Goal: Task Accomplishment & Management: Use online tool/utility

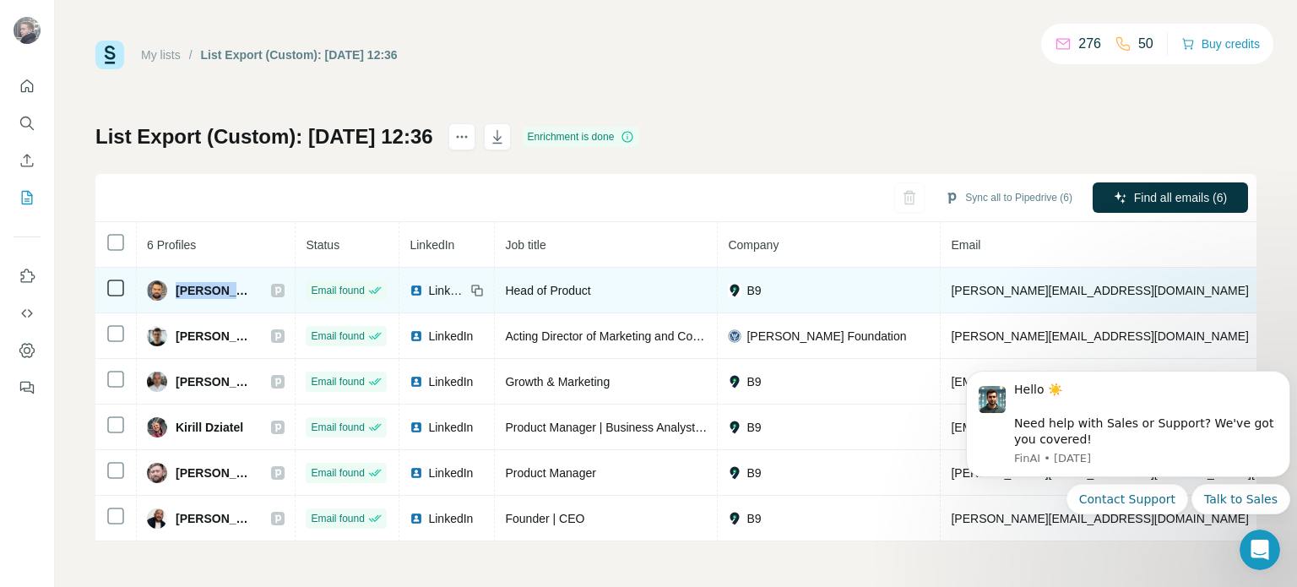
drag, startPoint x: 176, startPoint y: 290, endPoint x: 244, endPoint y: 287, distance: 68.4
click at [244, 287] on span "[PERSON_NAME]" at bounding box center [215, 290] width 79 height 17
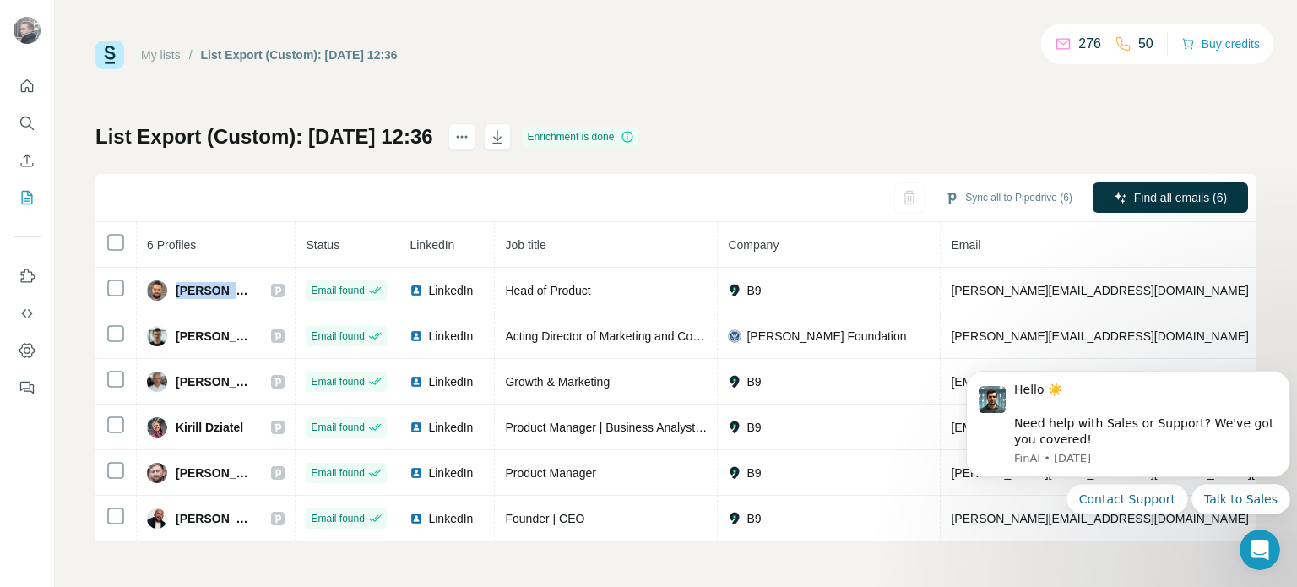
copy span "[PERSON_NAME]"
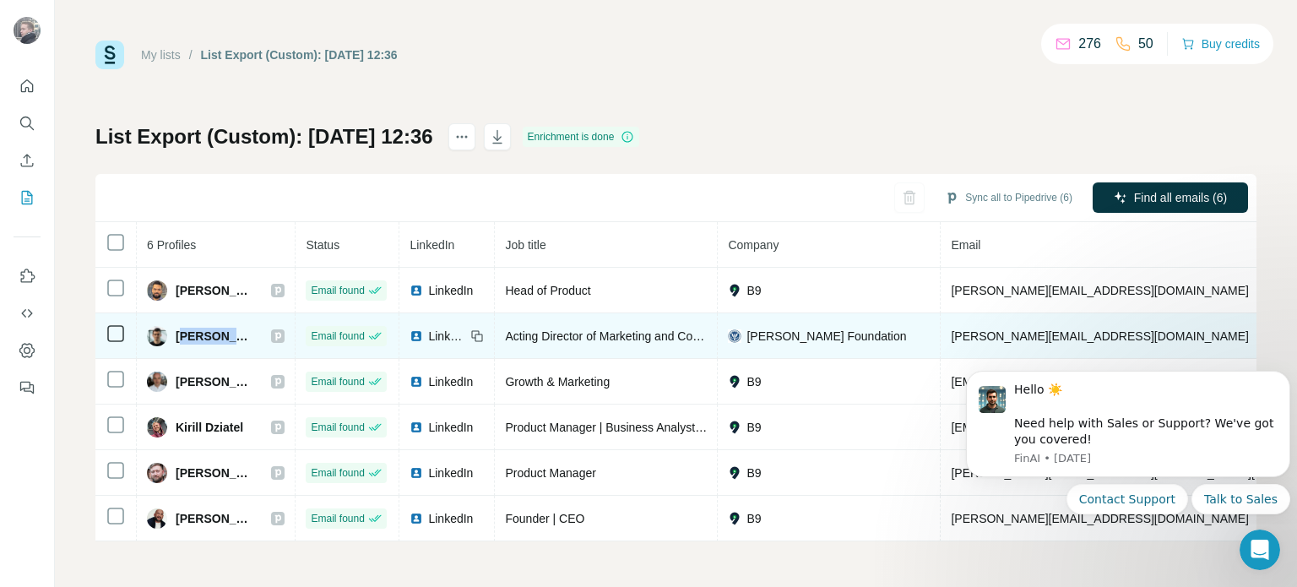
drag, startPoint x: 180, startPoint y: 332, endPoint x: 236, endPoint y: 327, distance: 56.8
click at [239, 328] on span "Chris Barber" at bounding box center [215, 336] width 79 height 17
click at [173, 333] on div "Chris Barber" at bounding box center [200, 336] width 107 height 20
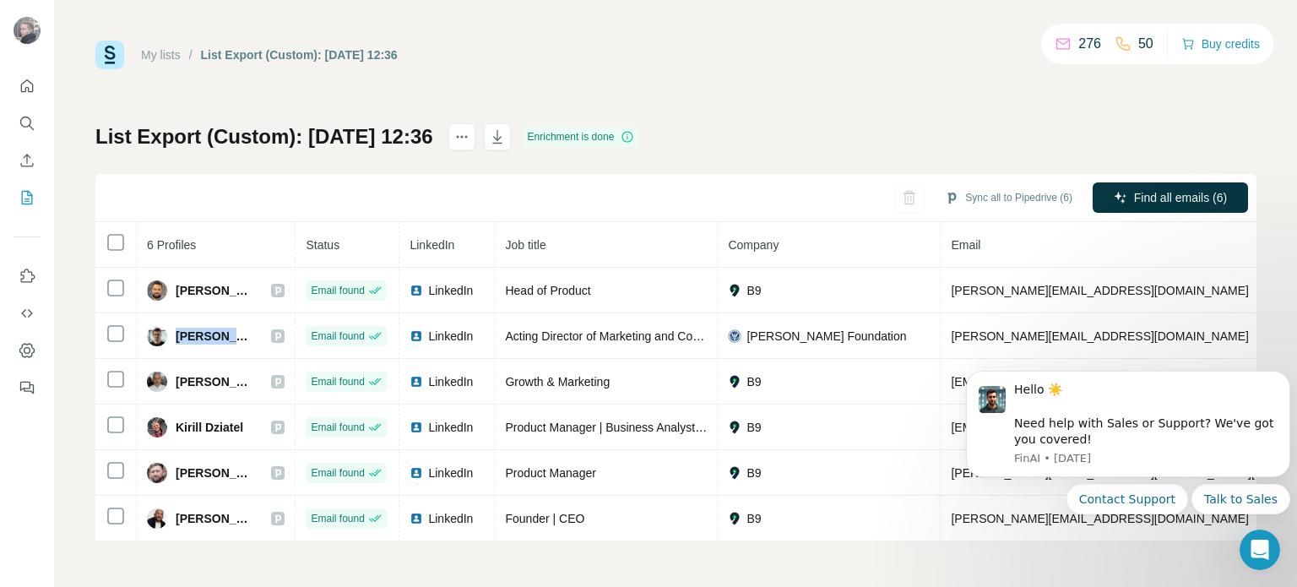
drag, startPoint x: 176, startPoint y: 330, endPoint x: 368, endPoint y: 252, distance: 207.6
click at [247, 323] on td "Chris Barber" at bounding box center [216, 336] width 159 height 46
copy span "Chris Barber"
drag, startPoint x: 176, startPoint y: 379, endPoint x: 472, endPoint y: 165, distance: 365.1
click at [248, 373] on span "Dmitrii Egorenkov" at bounding box center [215, 381] width 79 height 17
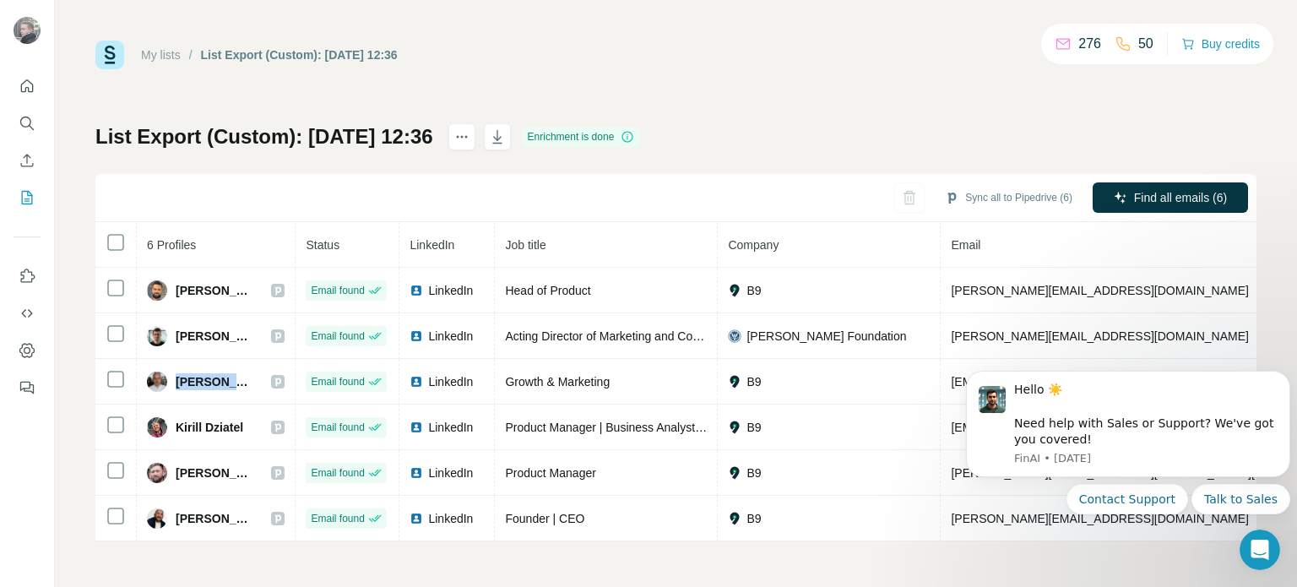
copy span "Dmitrii Egore"
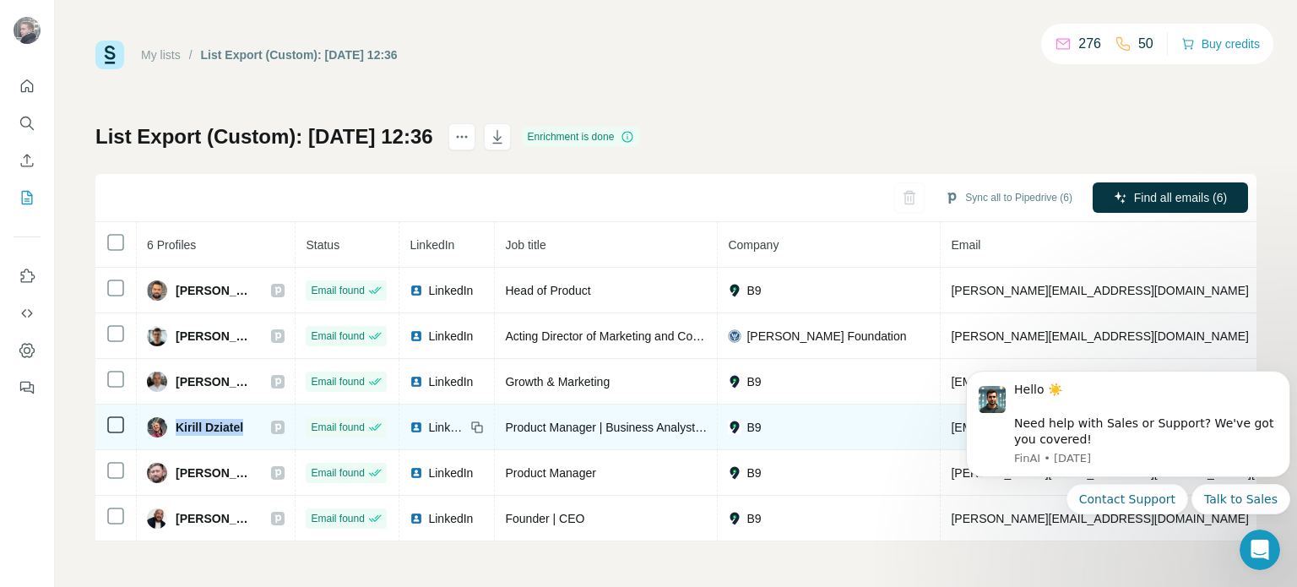
drag, startPoint x: 177, startPoint y: 423, endPoint x: 252, endPoint y: 420, distance: 74.3
click at [252, 420] on div "Kirill Dziatel" at bounding box center [216, 427] width 138 height 20
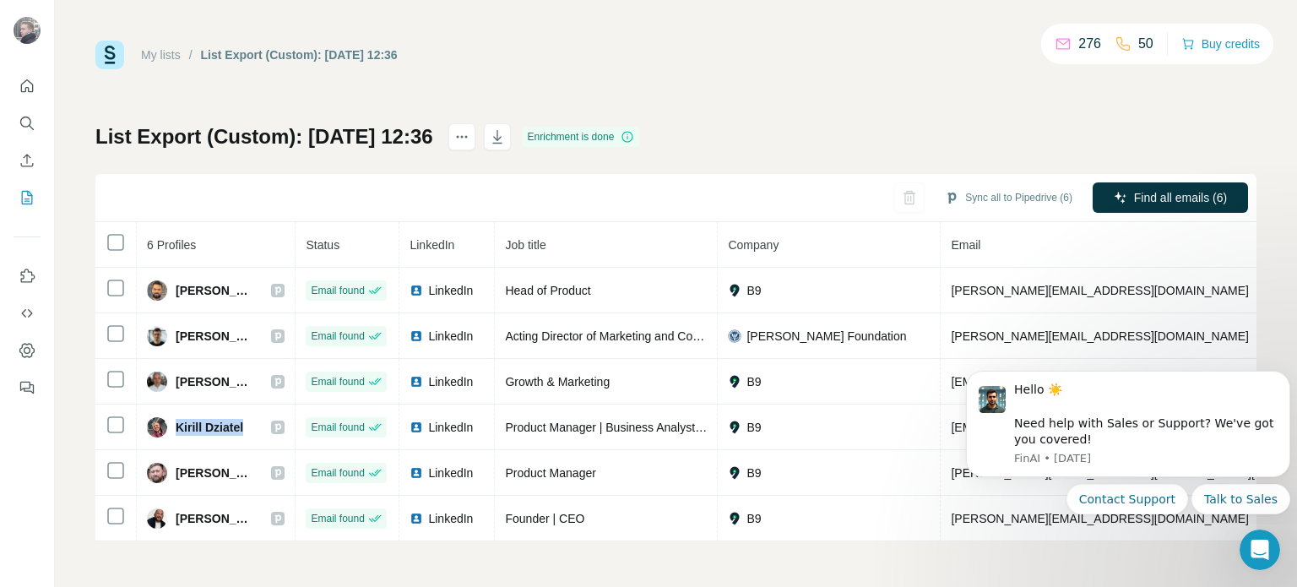
copy span "Kirill Dziatel"
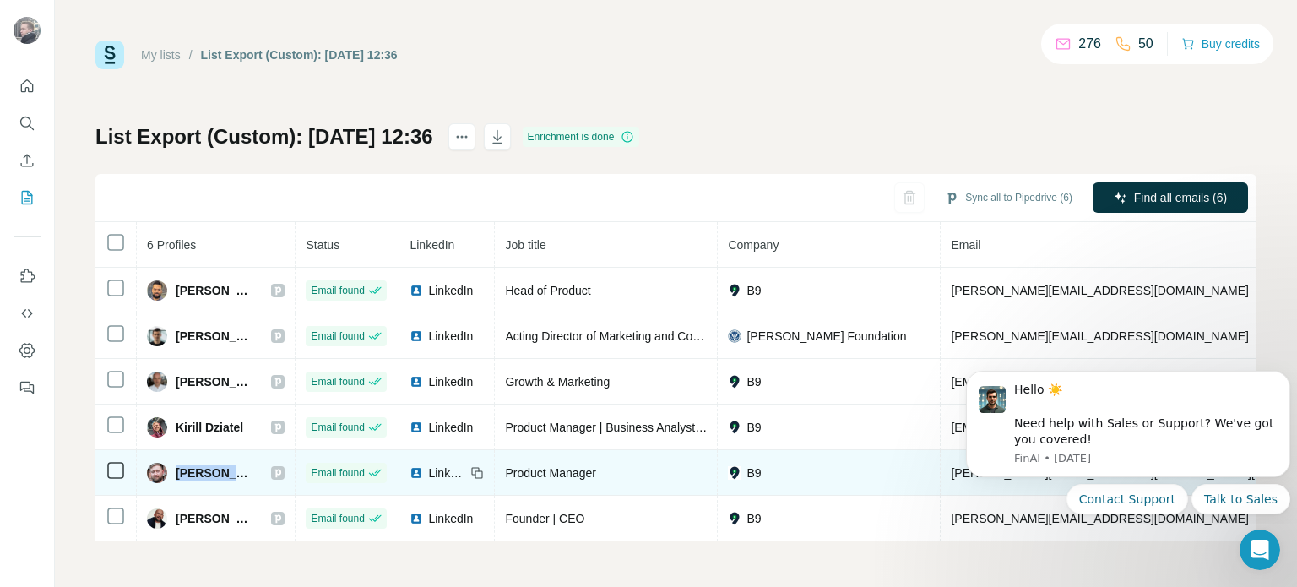
drag, startPoint x: 177, startPoint y: 469, endPoint x: 252, endPoint y: 464, distance: 74.5
click at [252, 464] on div "Oleg Osipov" at bounding box center [216, 473] width 138 height 20
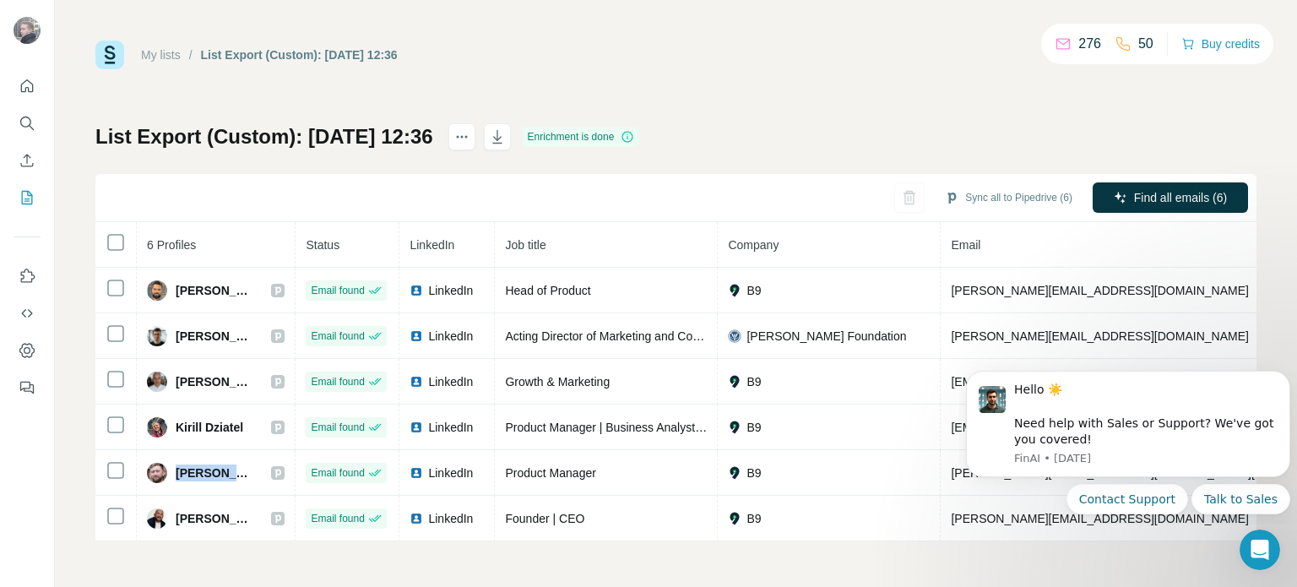
copy span "Oleg Osipov"
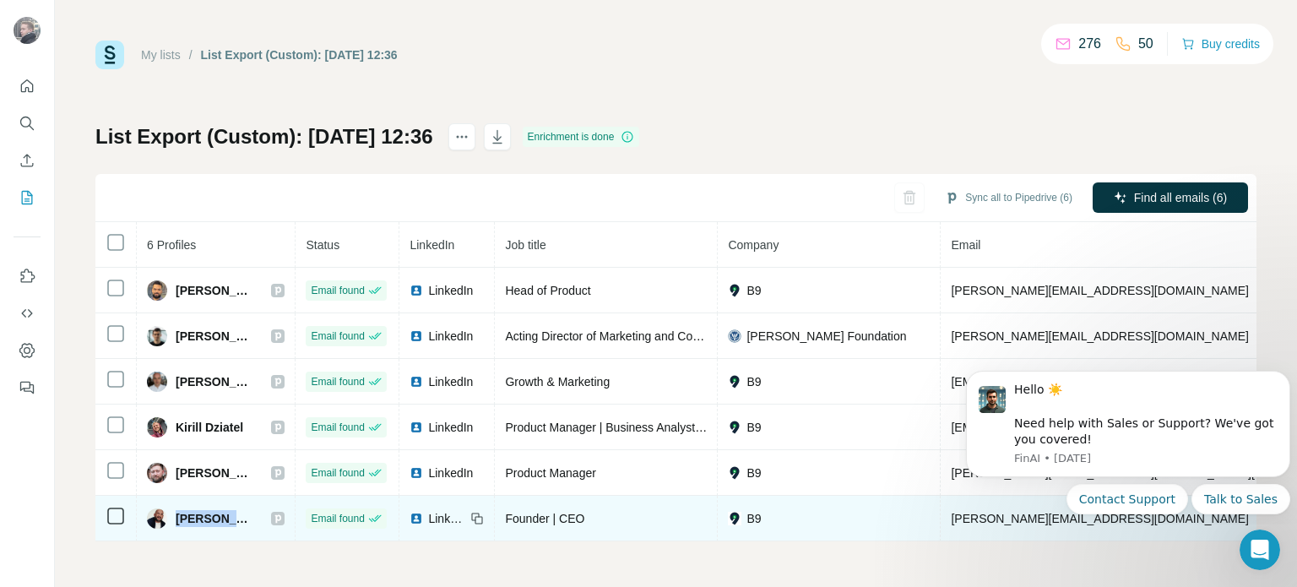
drag, startPoint x: 200, startPoint y: 513, endPoint x: 244, endPoint y: 492, distance: 48.4
click at [220, 509] on div "Sergei T." at bounding box center [200, 518] width 107 height 20
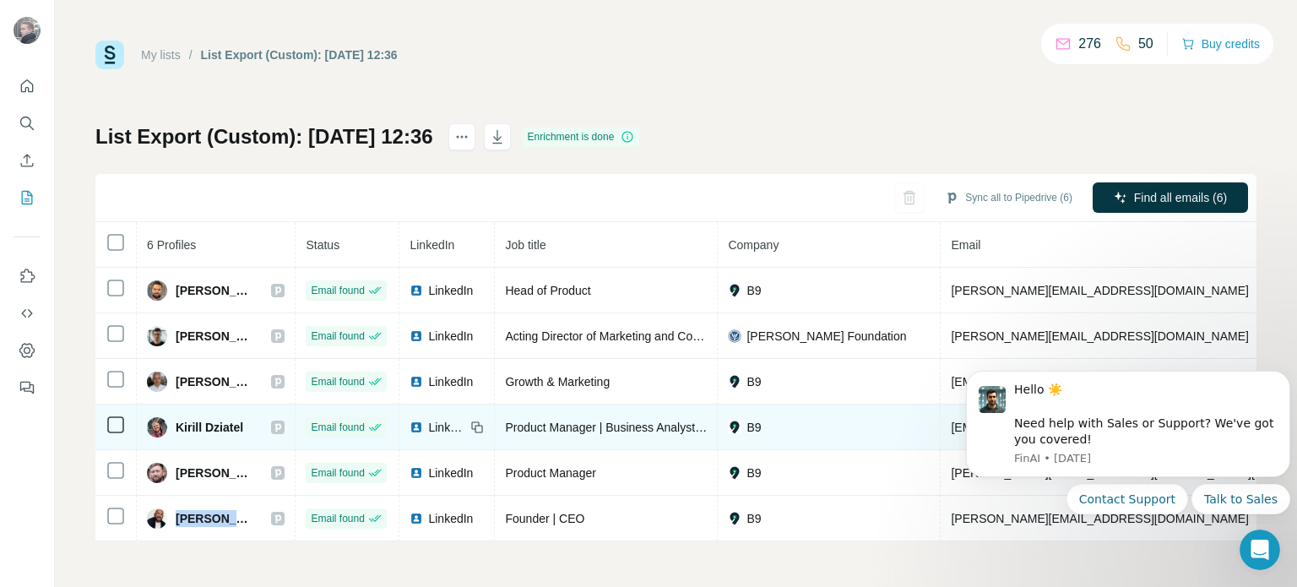
copy span "Sergei T"
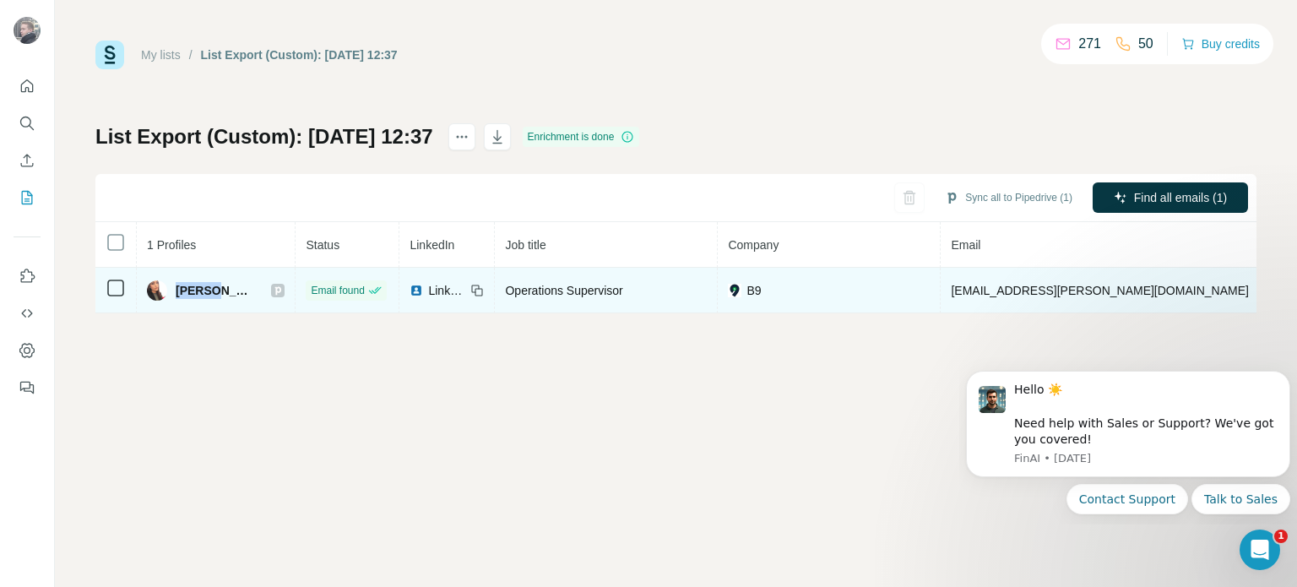
drag, startPoint x: 173, startPoint y: 282, endPoint x: 220, endPoint y: 281, distance: 46.4
click at [220, 281] on div "[PERSON_NAME]" at bounding box center [200, 290] width 107 height 20
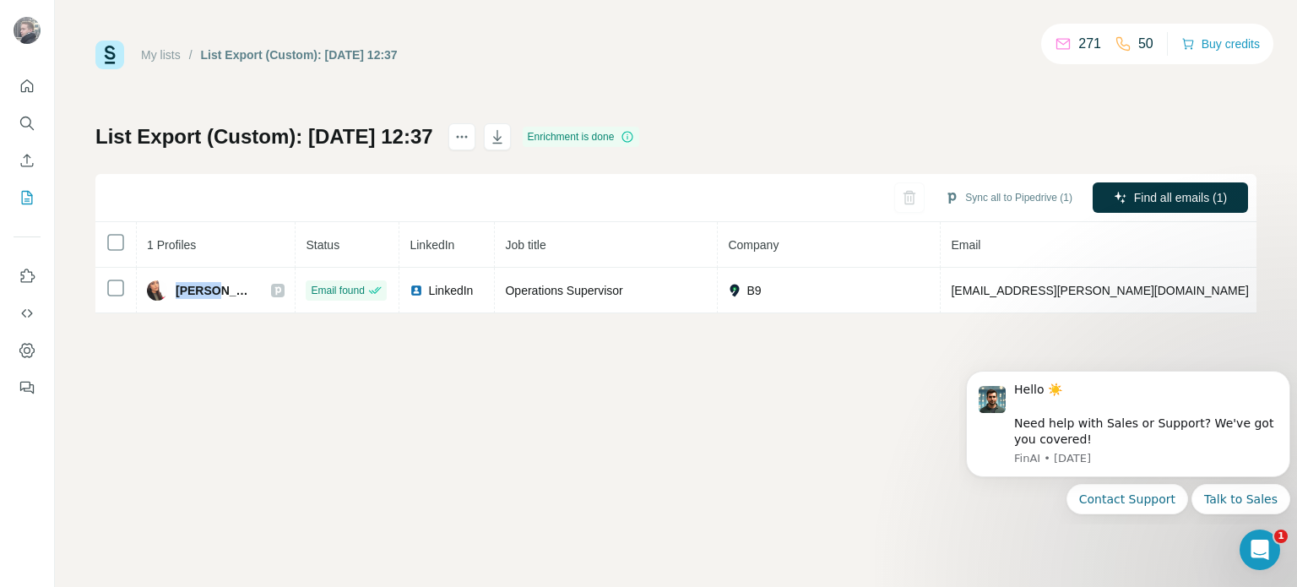
copy span "[PERSON_NAME]"
